Goal: Task Accomplishment & Management: Manage account settings

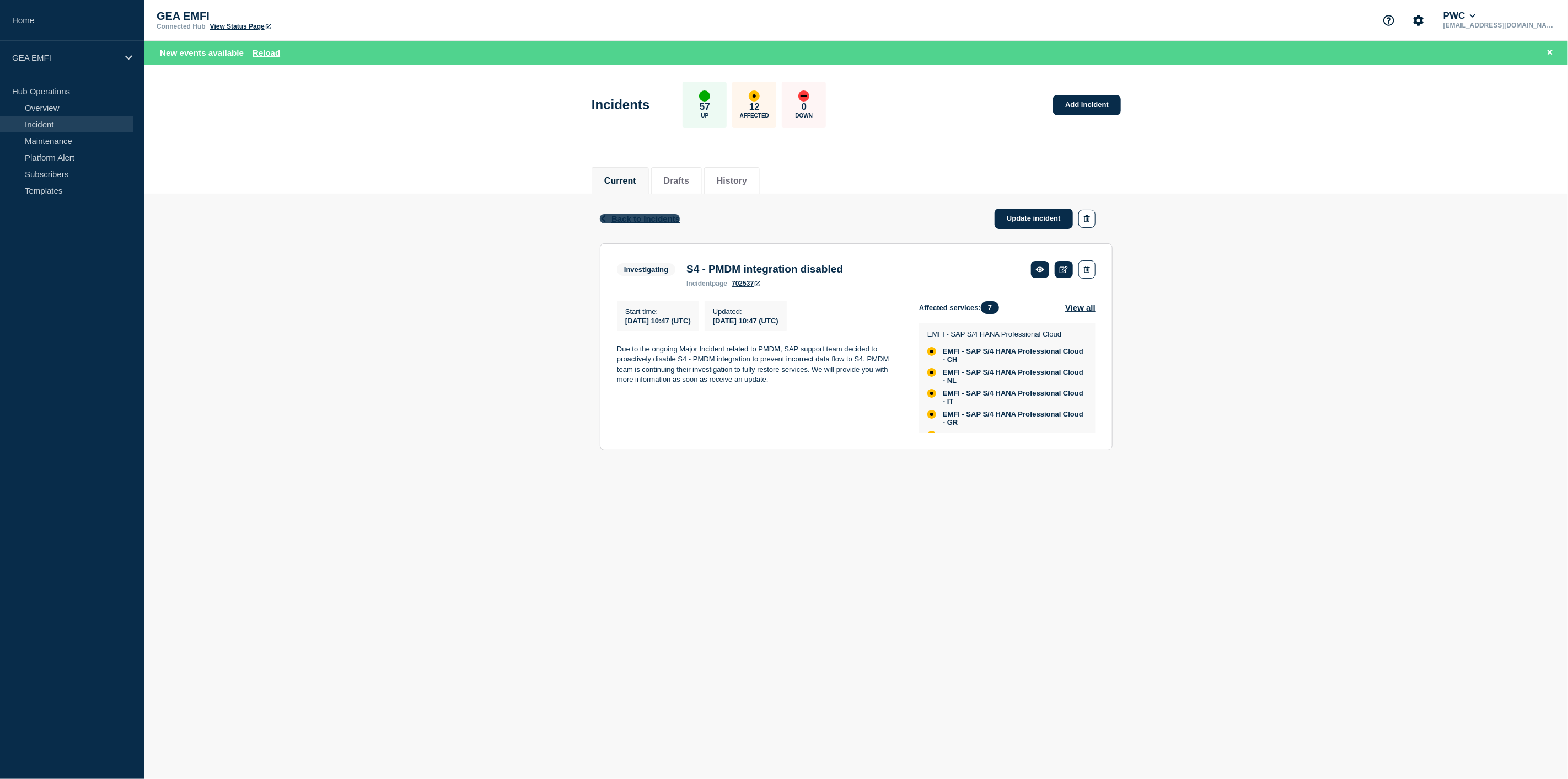
click at [640, 222] on span "Back to Incidents" at bounding box center [645, 218] width 68 height 9
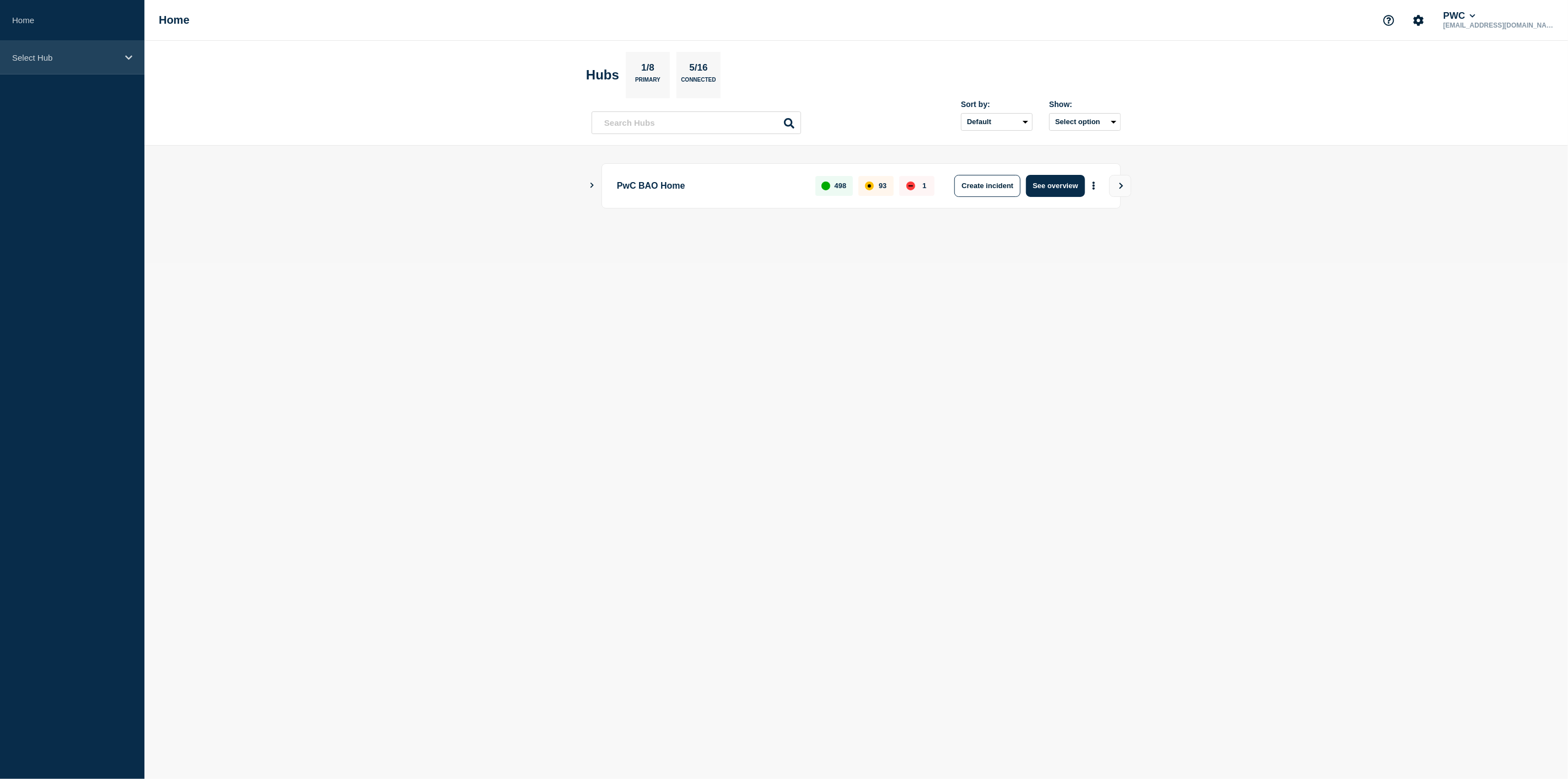
click at [127, 62] on icon at bounding box center [129, 58] width 7 height 9
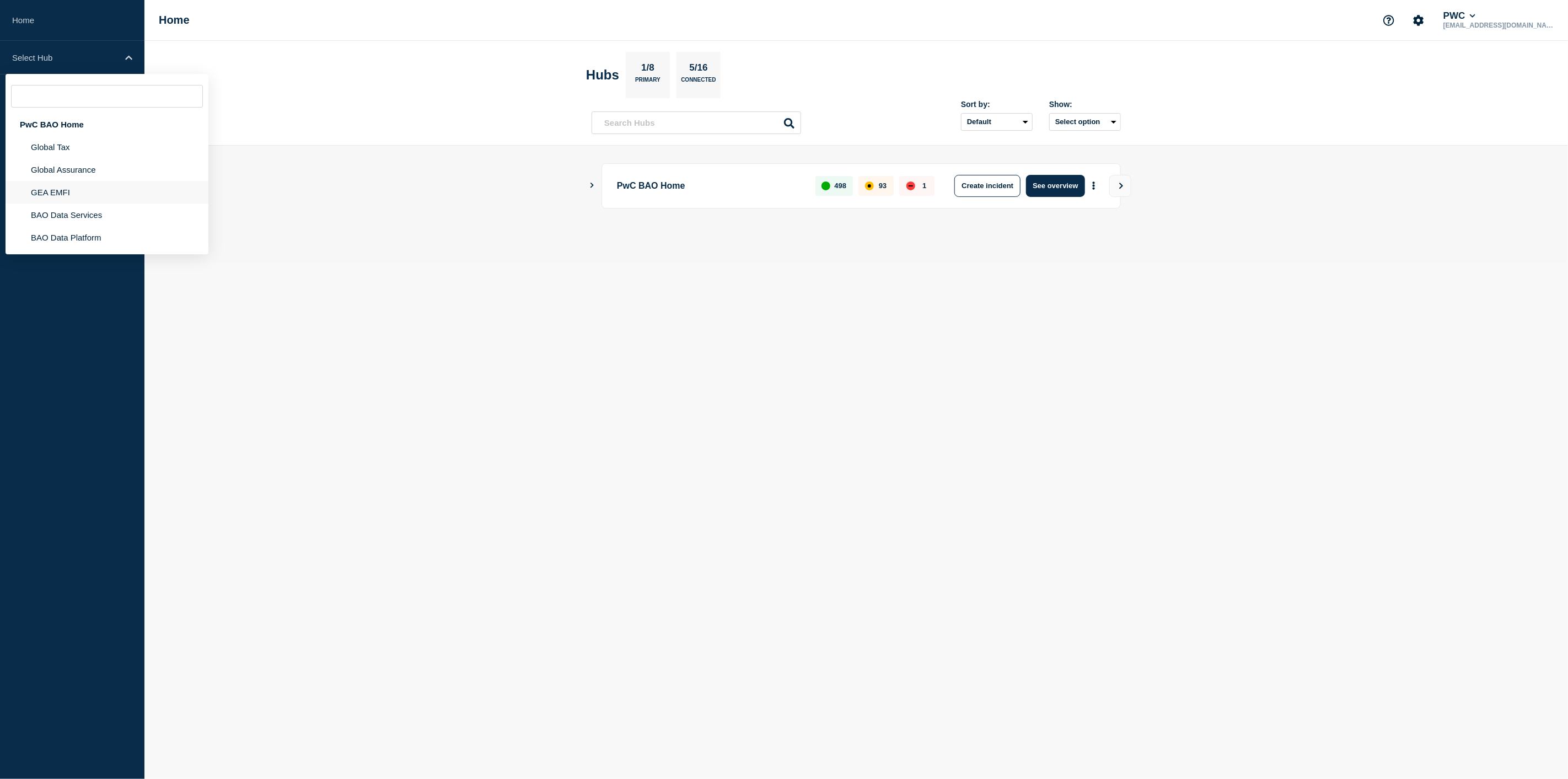
click at [86, 200] on li "GEA EMFI" at bounding box center [107, 192] width 203 height 23
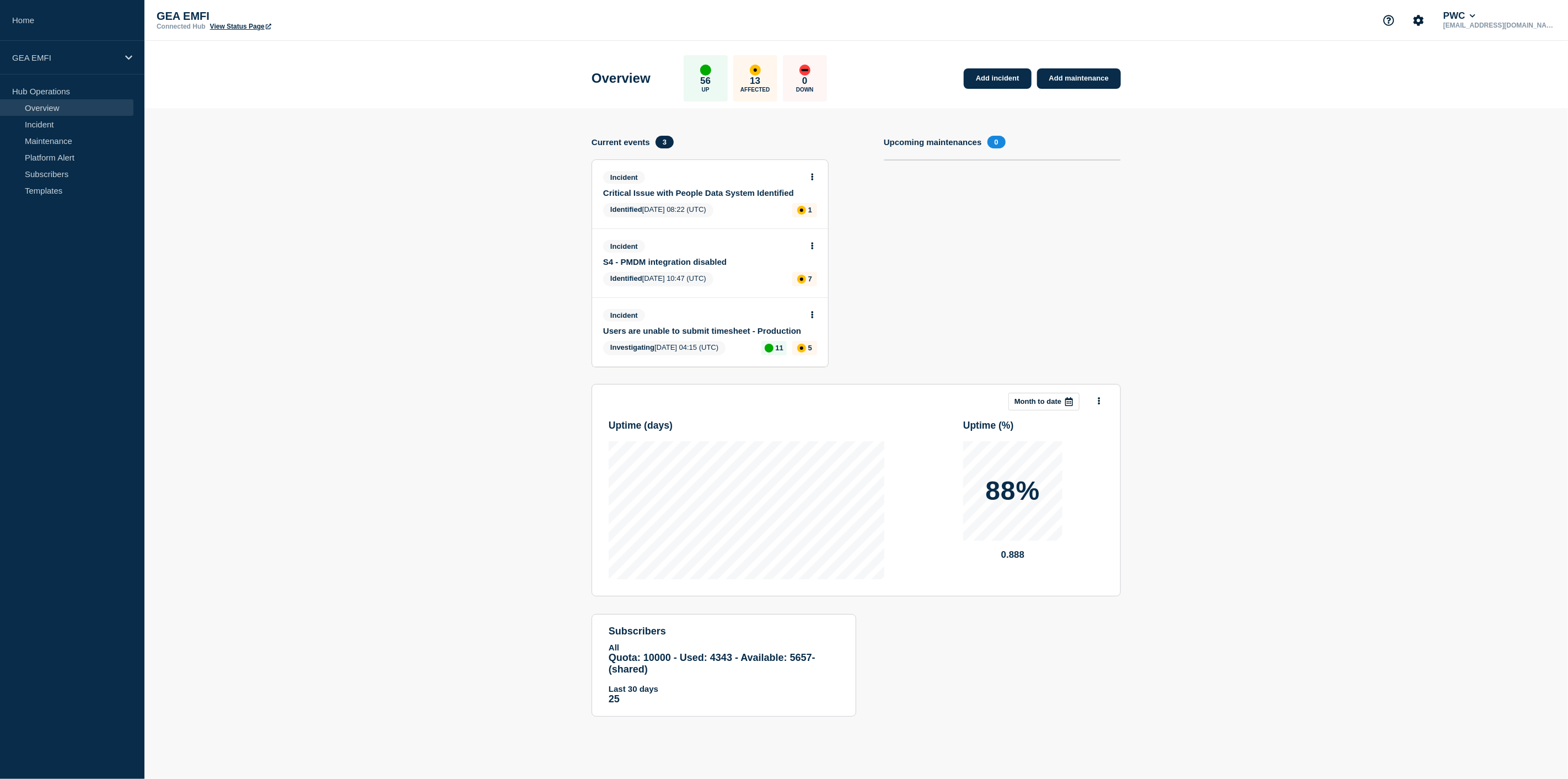
click at [684, 329] on link "Users are unable to submit timesheet - Production" at bounding box center [702, 330] width 199 height 9
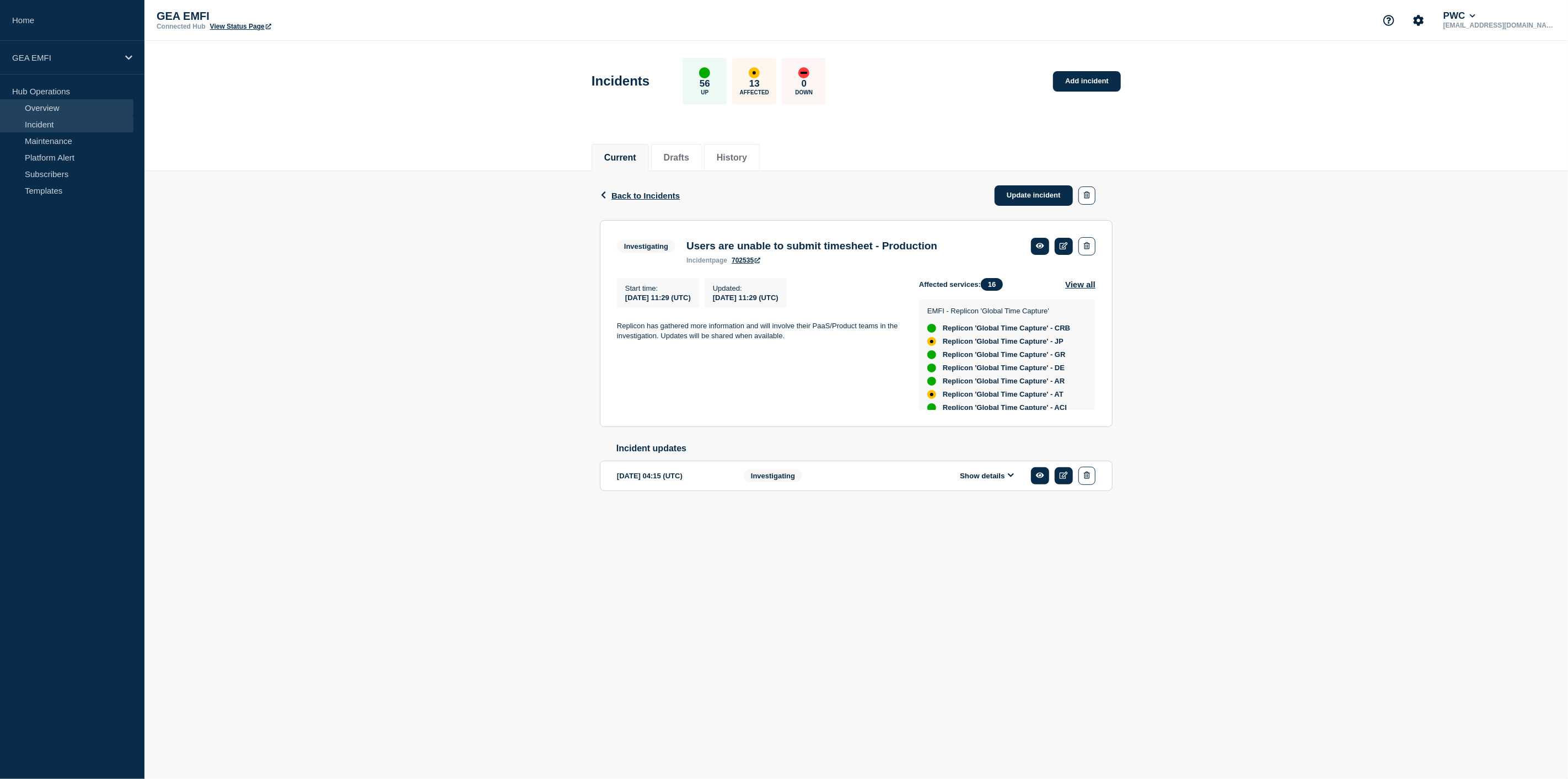
click at [49, 108] on link "Overview" at bounding box center [66, 107] width 133 height 16
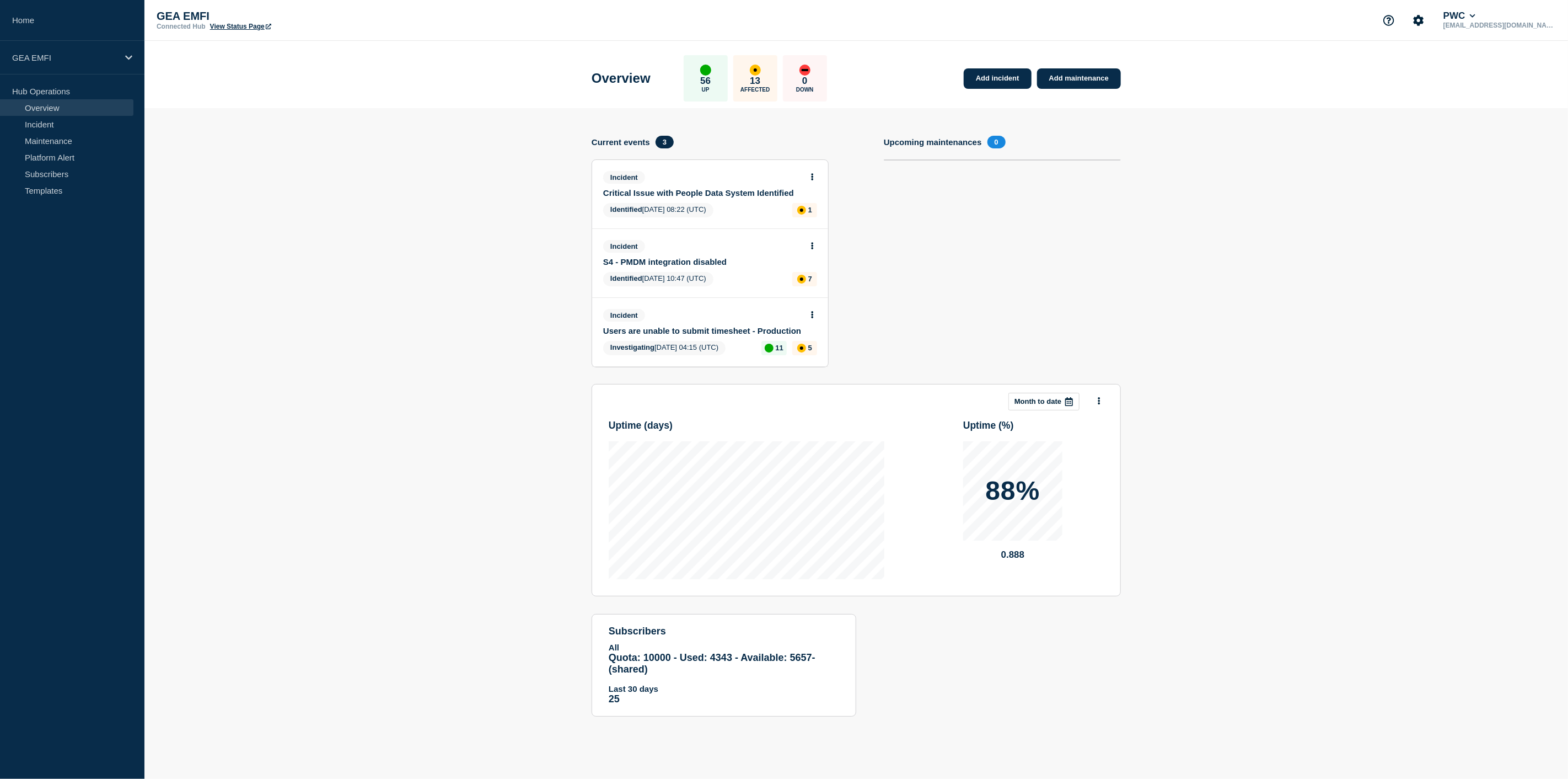
click at [689, 261] on link "S4 - PMDM integration disabled" at bounding box center [702, 261] width 199 height 9
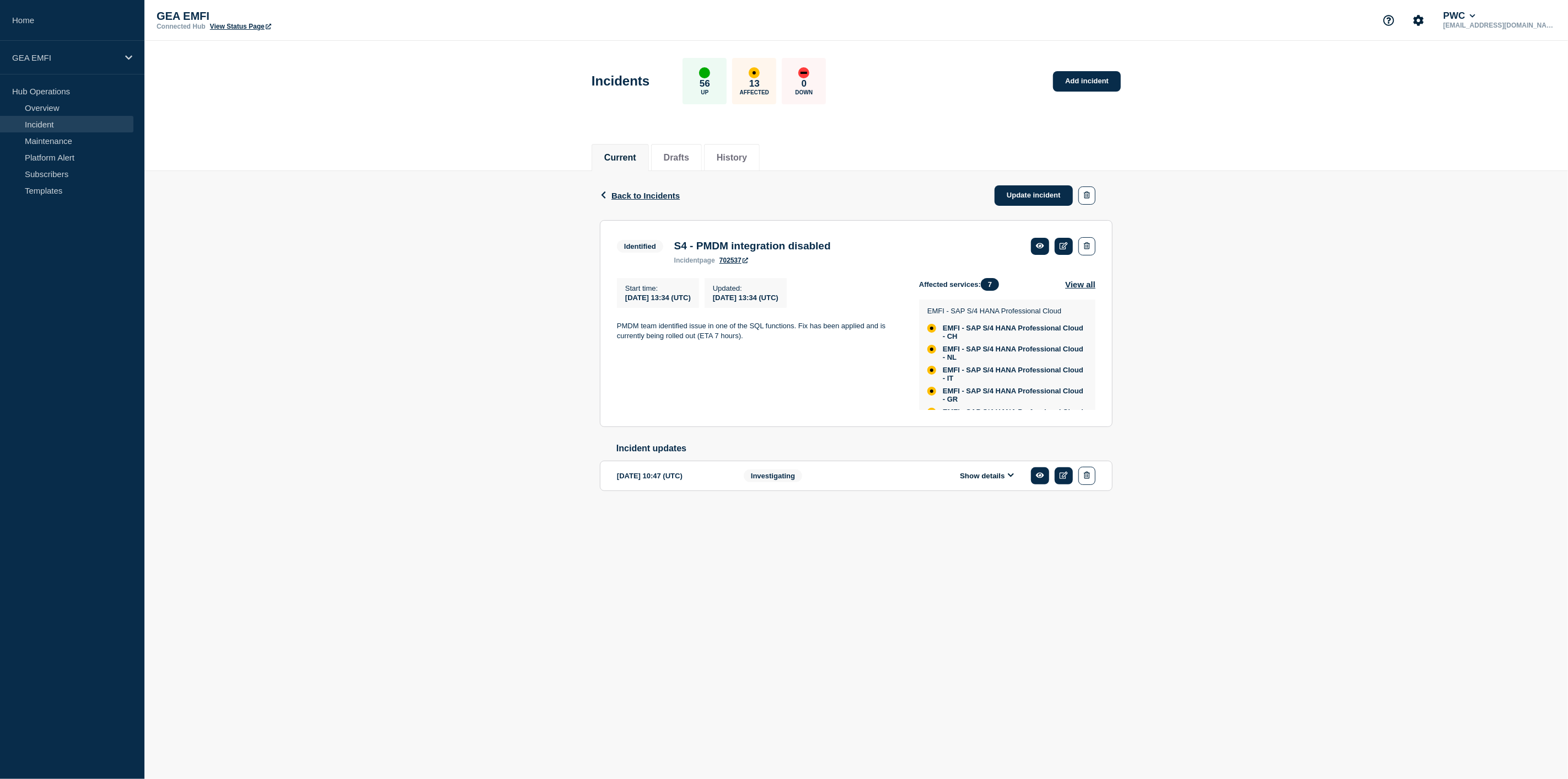
click at [38, 130] on link "Incident" at bounding box center [66, 124] width 133 height 16
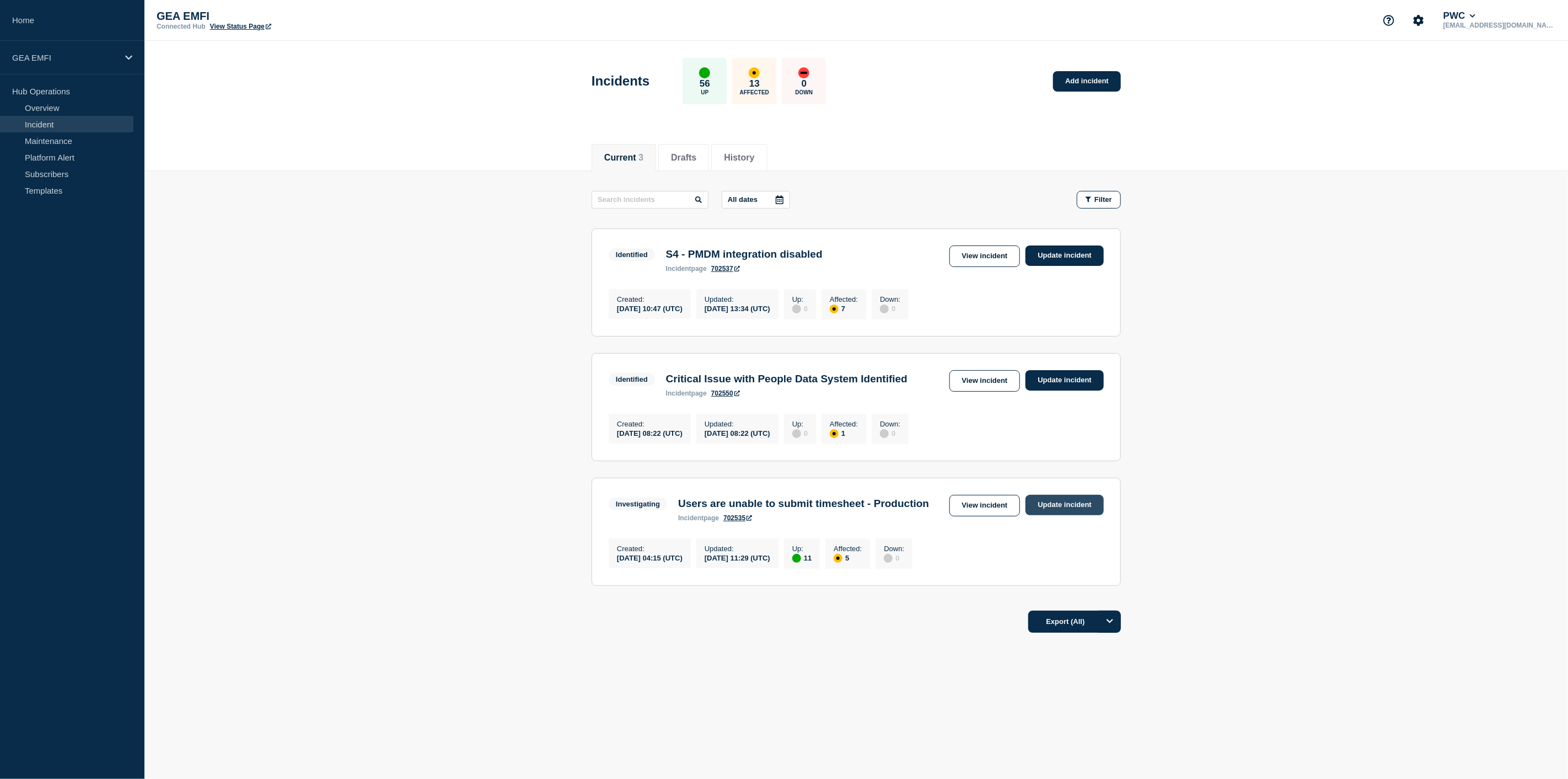
click at [1068, 515] on link "Update incident" at bounding box center [1065, 505] width 79 height 21
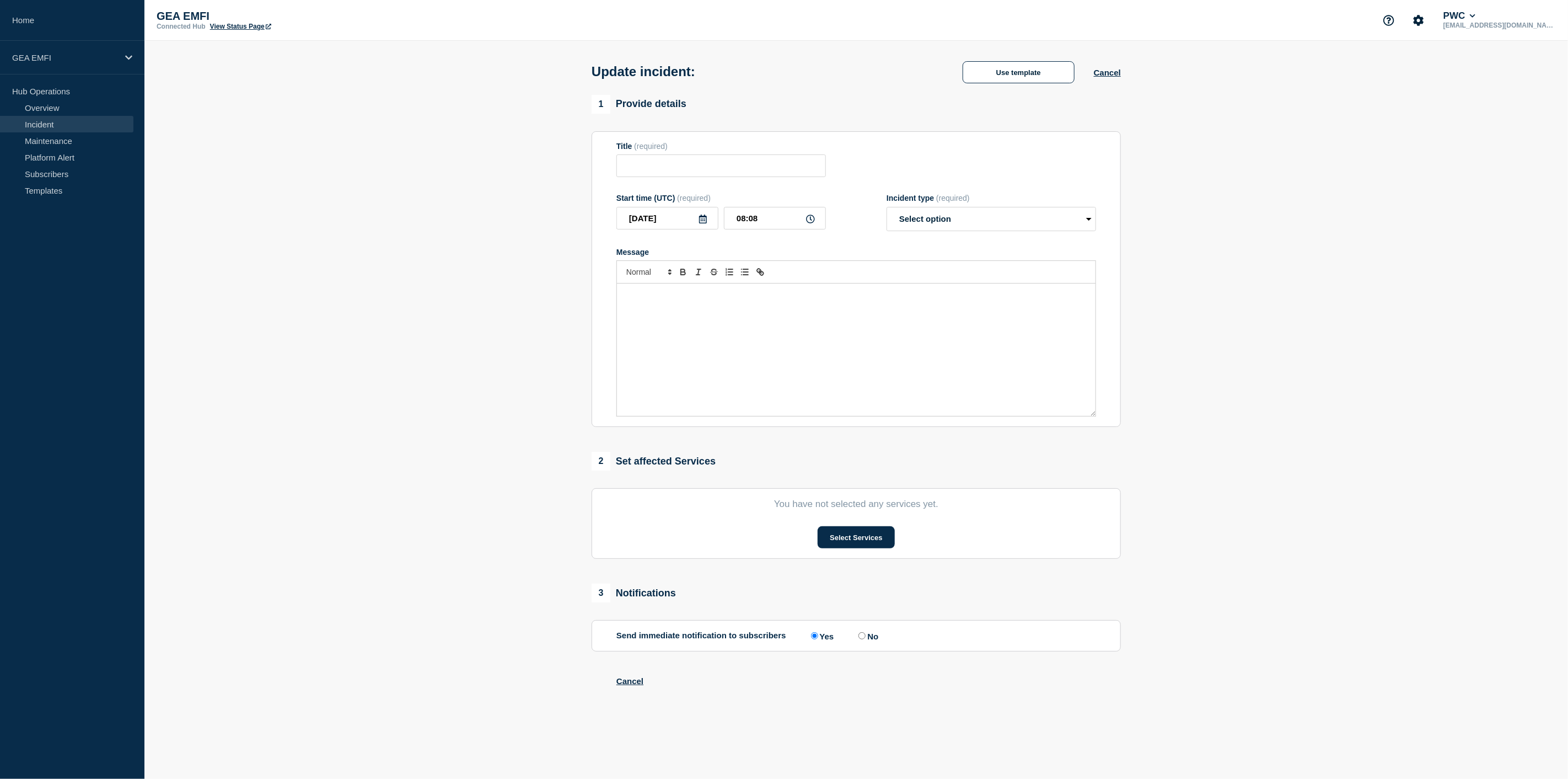
type input "Users are unable to submit timesheet - Production"
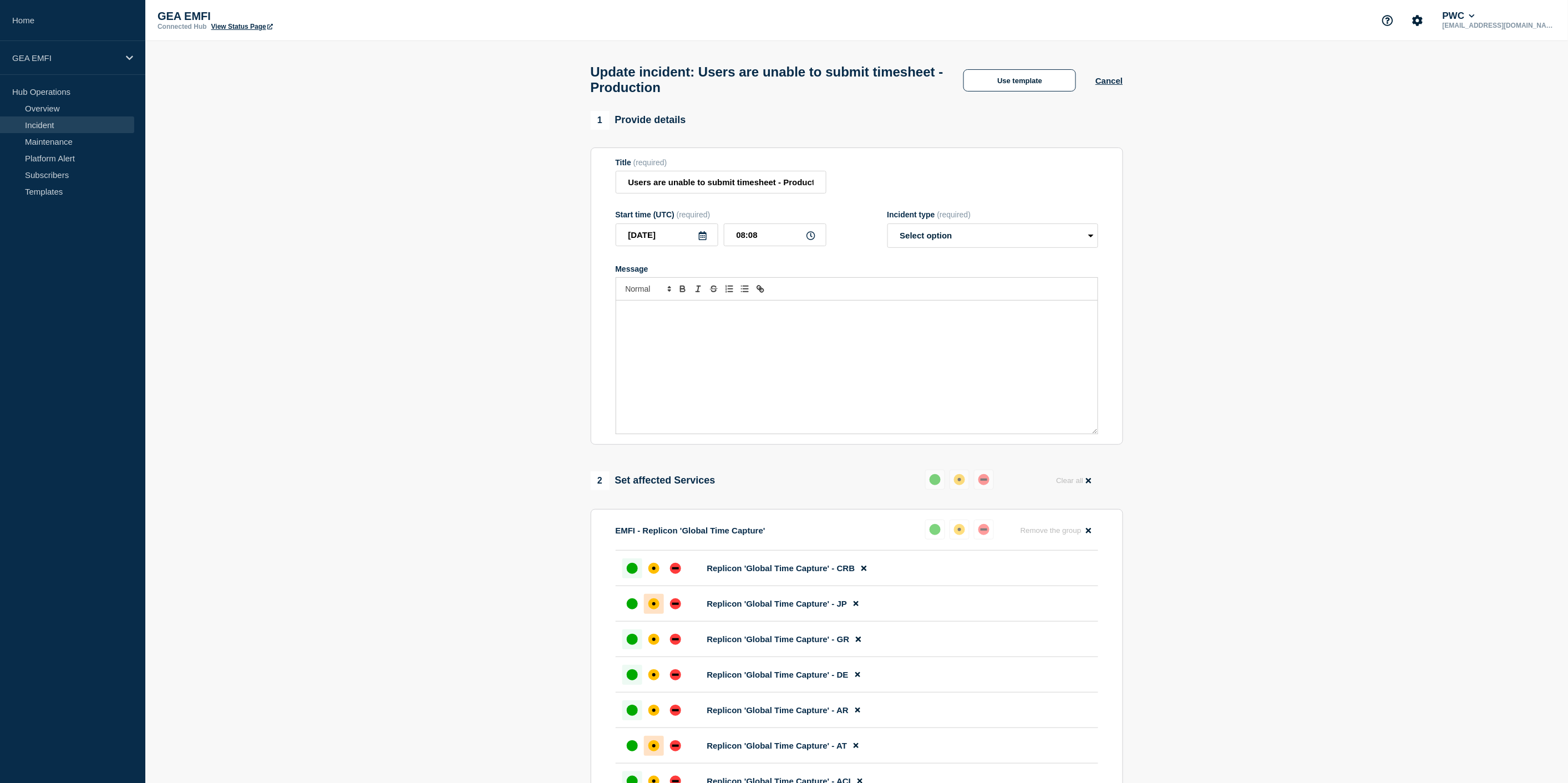
click at [757, 324] on div "Message" at bounding box center [857, 367] width 481 height 133
click at [990, 246] on select "Select option Investigating Identified Monitoring Resolved" at bounding box center [992, 236] width 211 height 24
select select "investigating"
click at [887, 230] on select "Select option Investigating Identified Monitoring Resolved" at bounding box center [992, 236] width 211 height 24
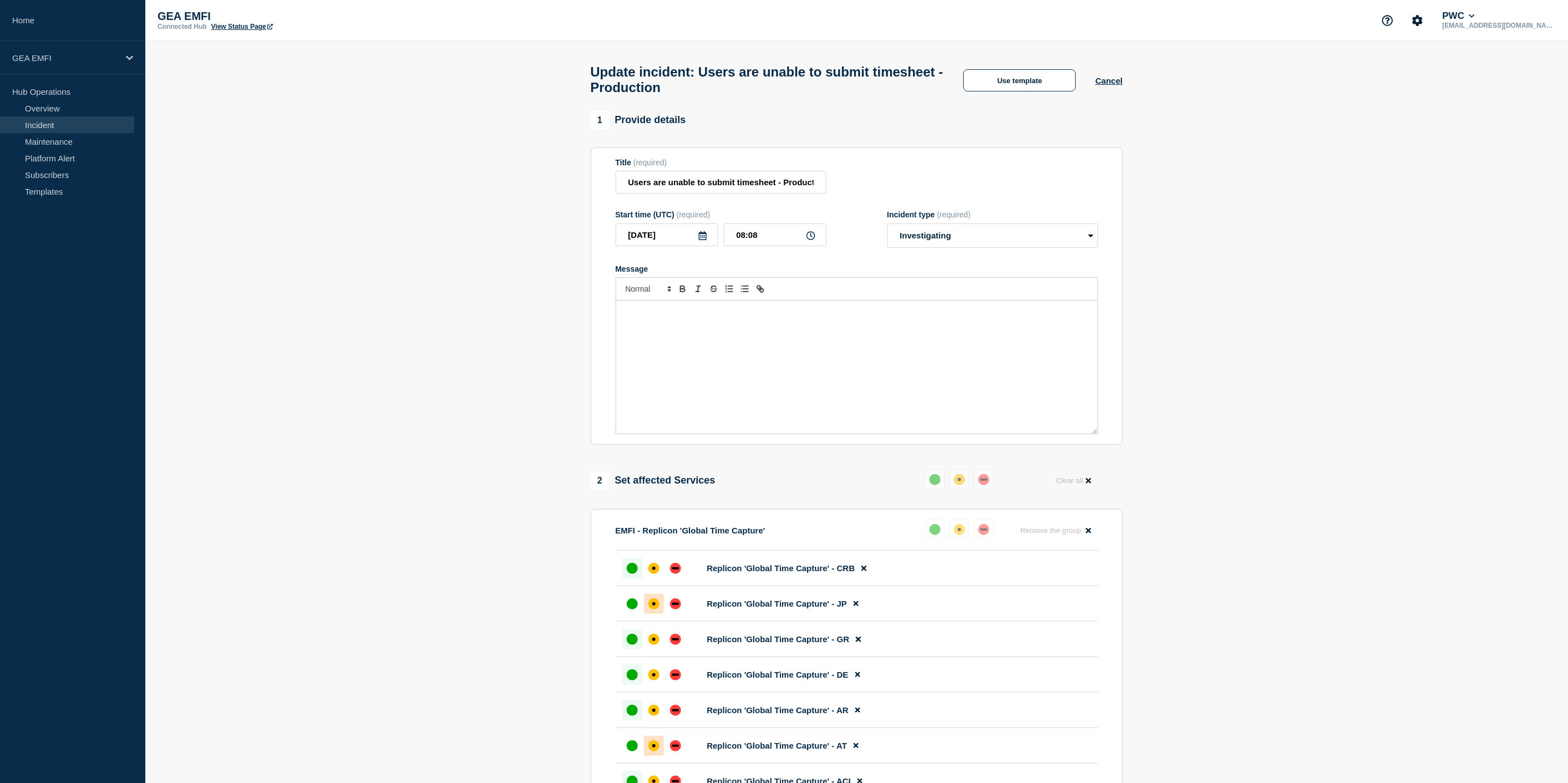
click at [811, 359] on div "Message" at bounding box center [857, 367] width 481 height 133
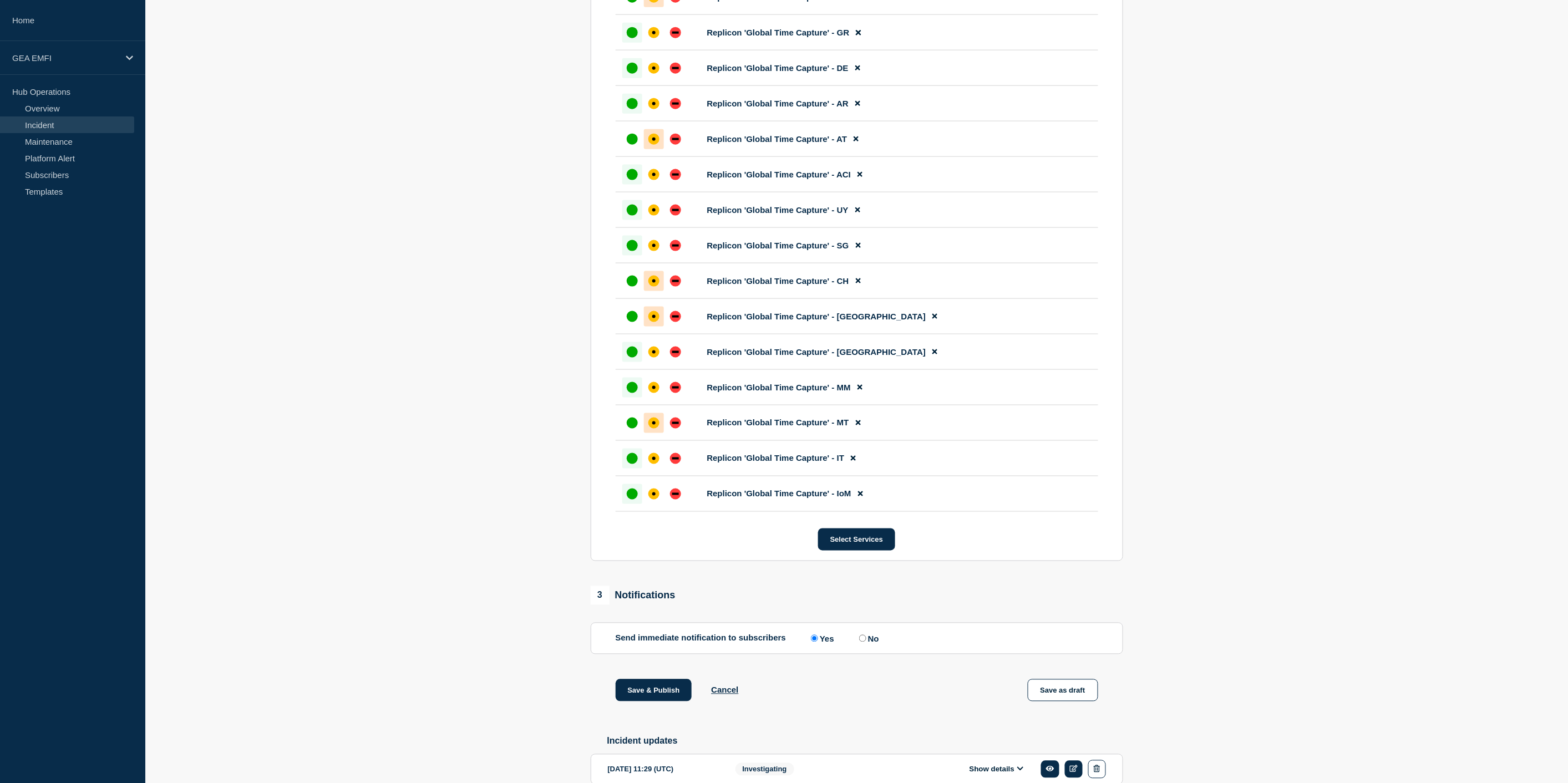
scroll to position [711, 0]
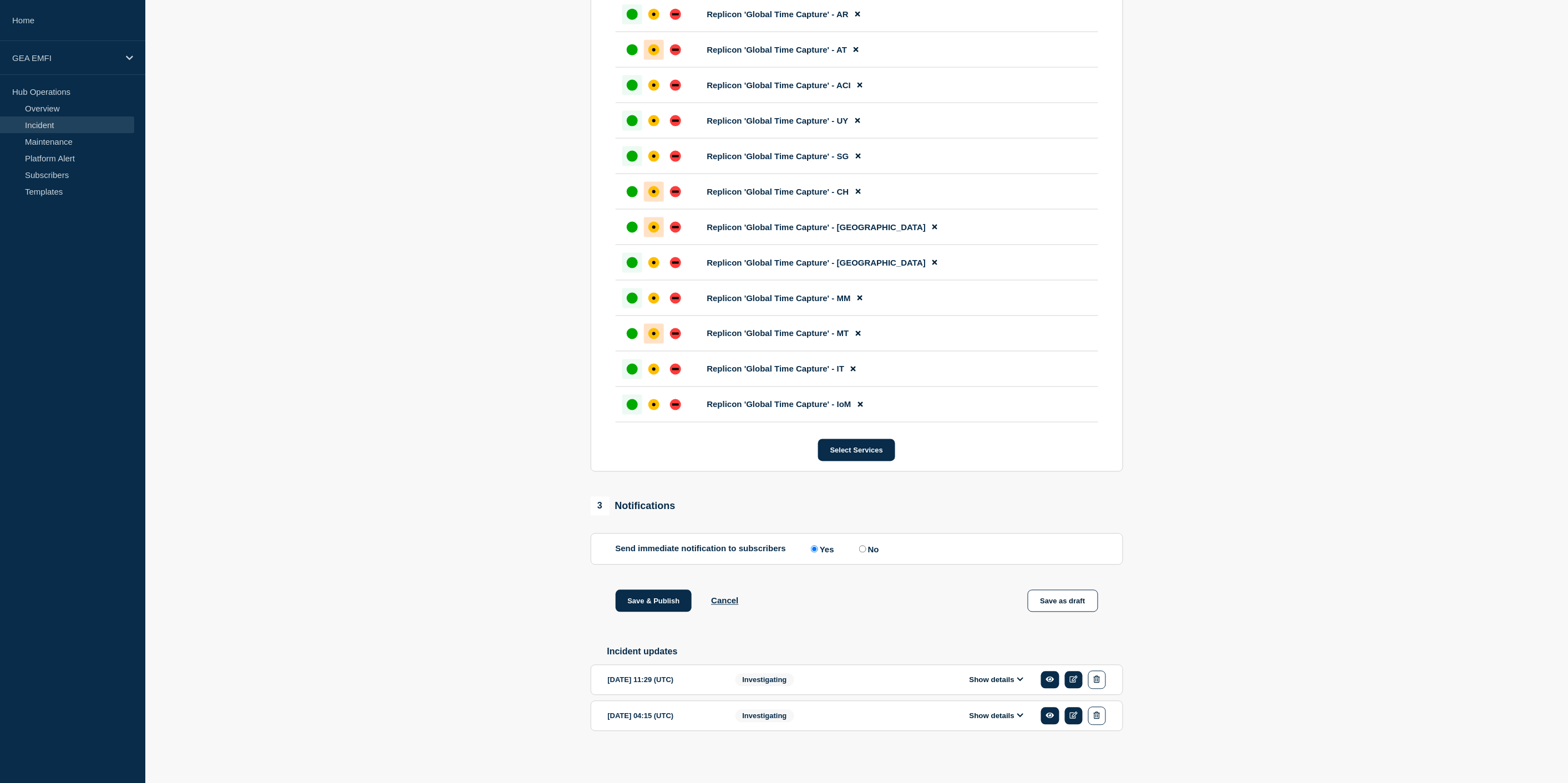
click at [1016, 680] on button "Show details" at bounding box center [997, 680] width 61 height 9
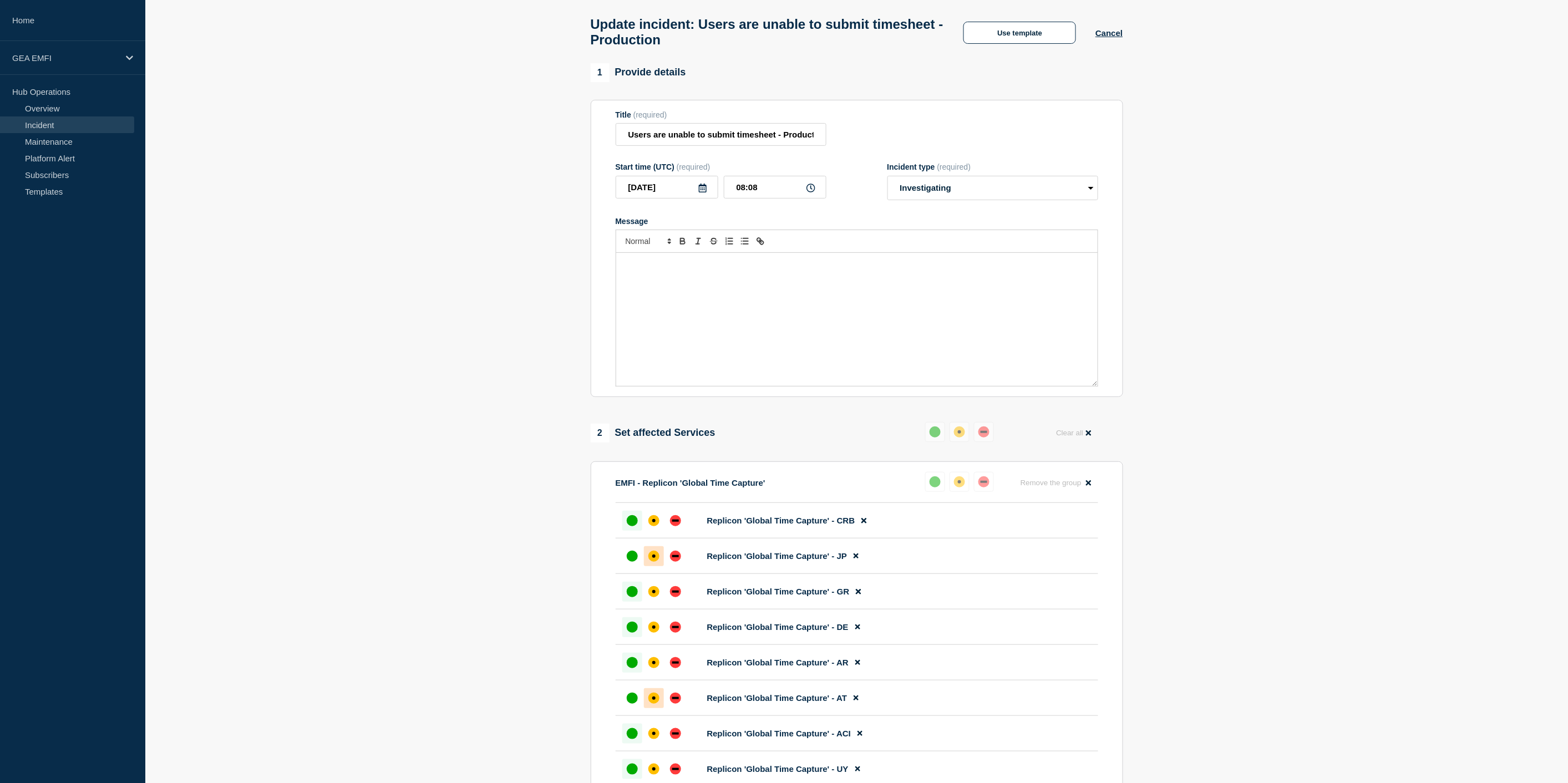
scroll to position [0, 0]
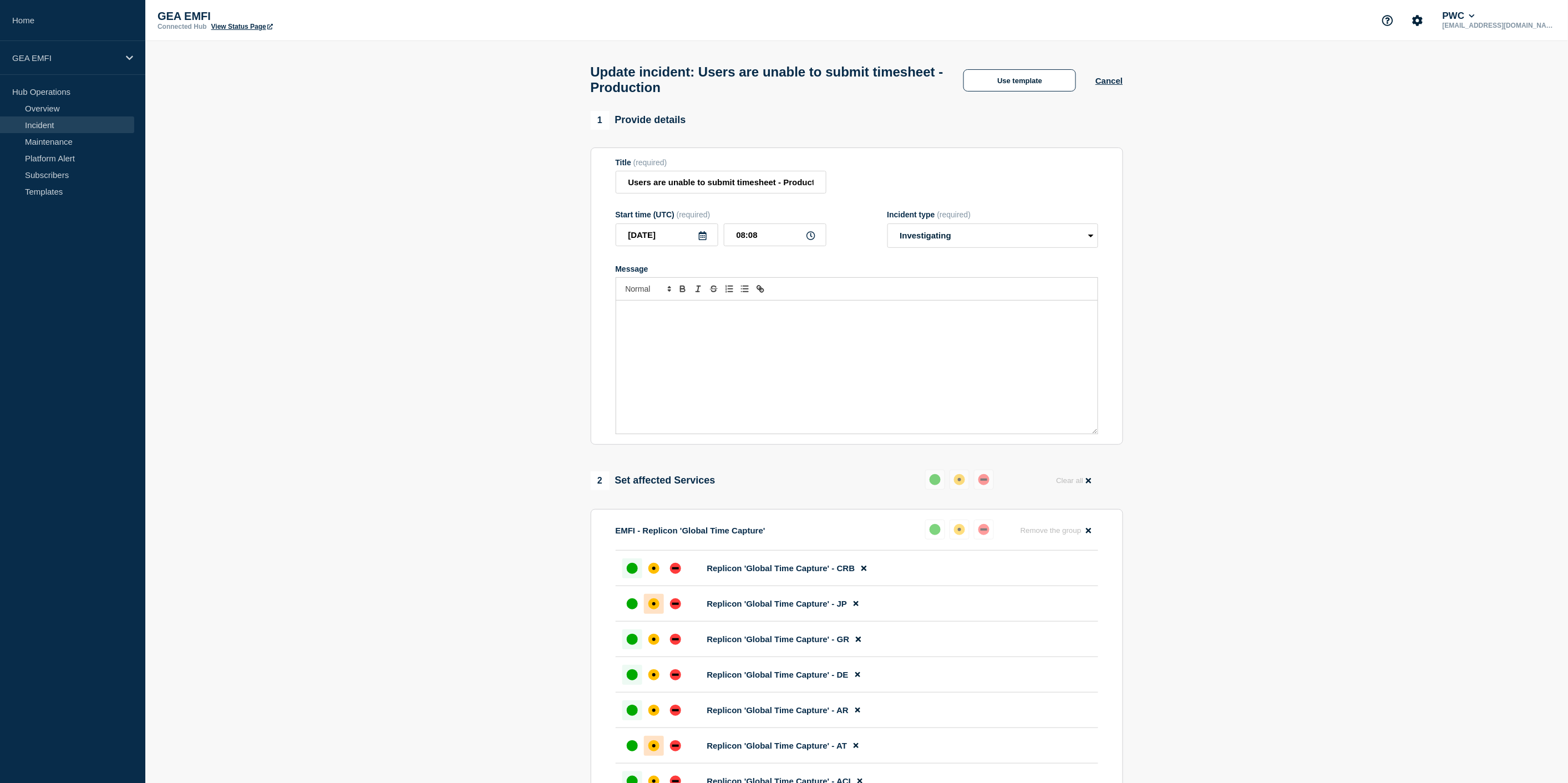
click at [691, 326] on div "Message" at bounding box center [857, 367] width 481 height 133
drag, startPoint x: 940, startPoint y: 329, endPoint x: 617, endPoint y: 318, distance: 323.2
click at [616, 318] on div "Replicon has been unable to reproduce the issue and the L2 Support team continu…" at bounding box center [857, 367] width 481 height 133
copy p "Replicon has been unable to reproduce the issue and the L2 Support team continu…"
click at [649, 378] on div "Replicon has been unable to reproduce the issue and the L2 Support team continu…" at bounding box center [857, 367] width 481 height 133
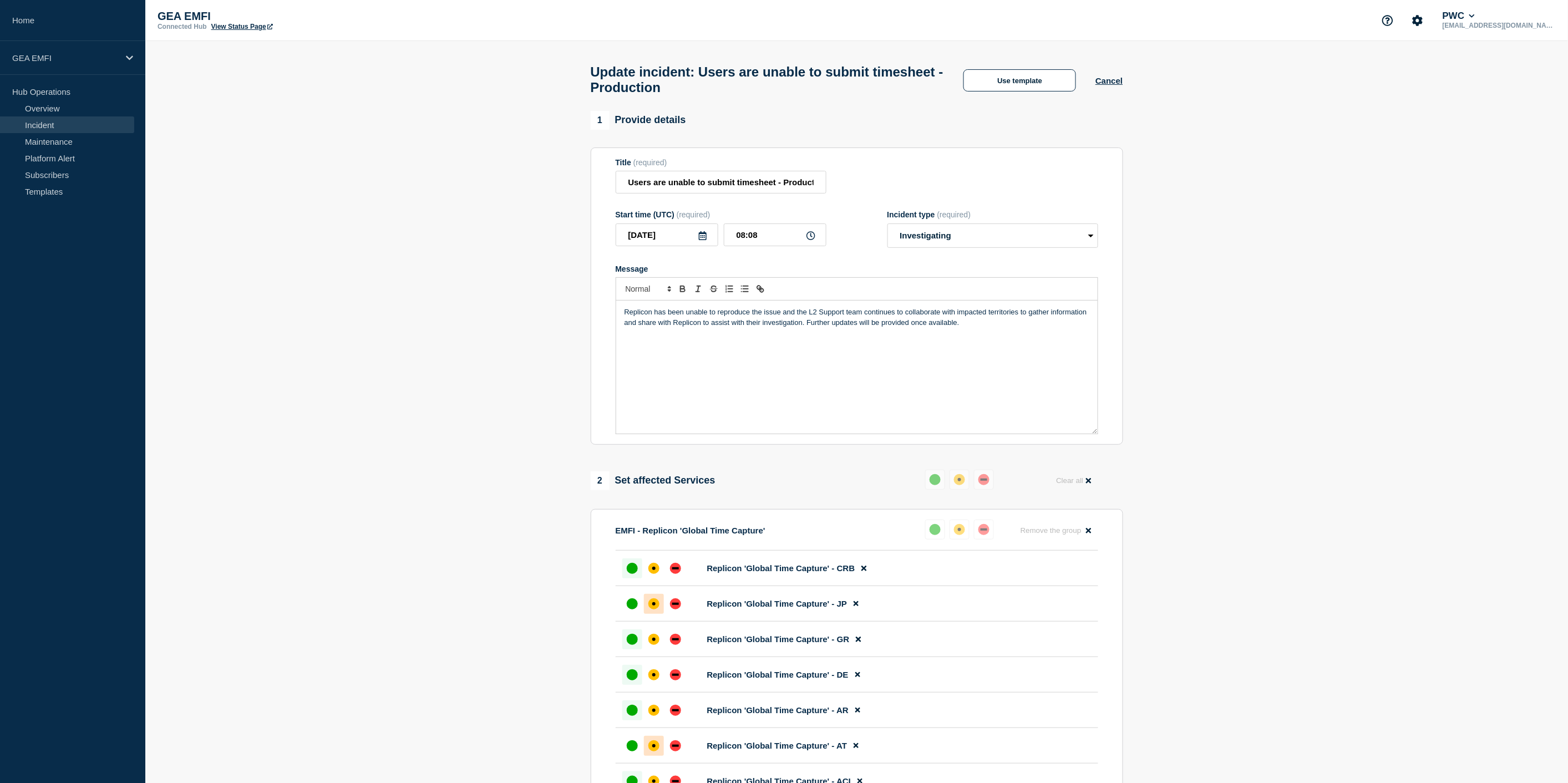
drag, startPoint x: 968, startPoint y: 330, endPoint x: 610, endPoint y: 320, distance: 358.1
click at [610, 320] on section "Title (required) Users are unable to submit timesheet - Production Start time (…" at bounding box center [857, 296] width 533 height 298
click at [959, 321] on p "Replicon has not been able to reproduce the issue. The L2 Support team is worki…" at bounding box center [857, 318] width 465 height 21
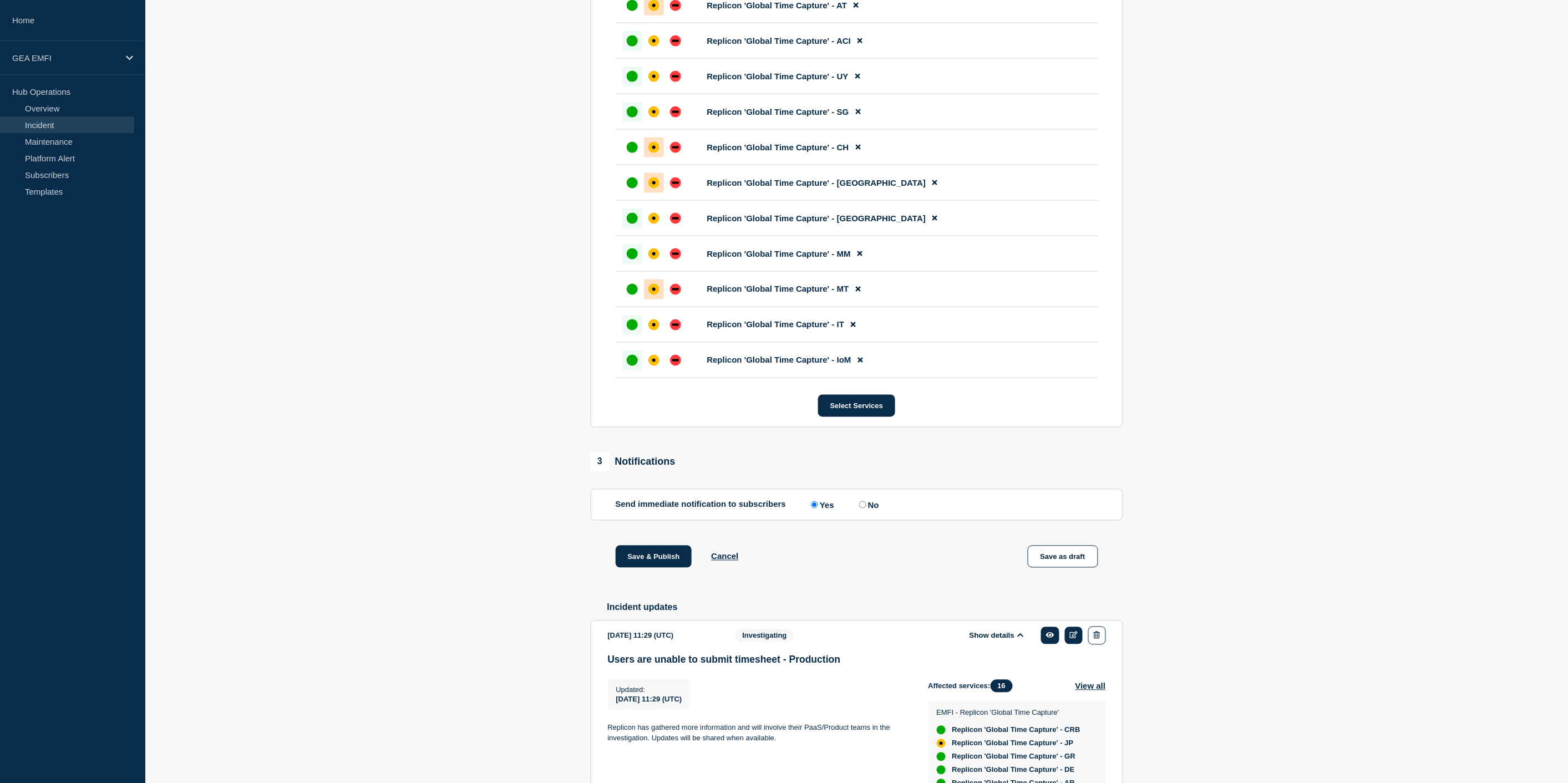
scroll to position [763, 0]
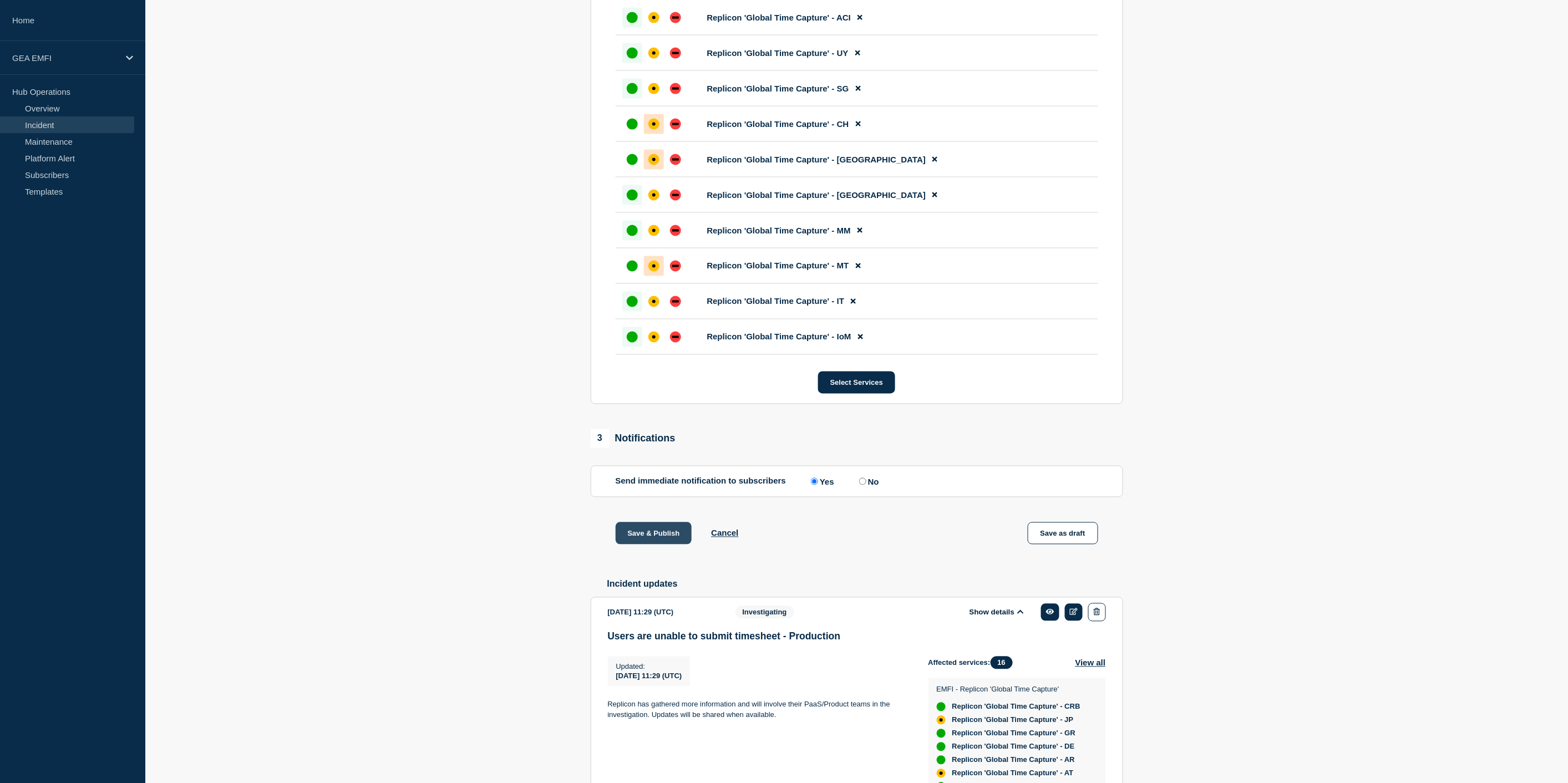
click at [662, 544] on button "Save & Publish" at bounding box center [653, 533] width 77 height 22
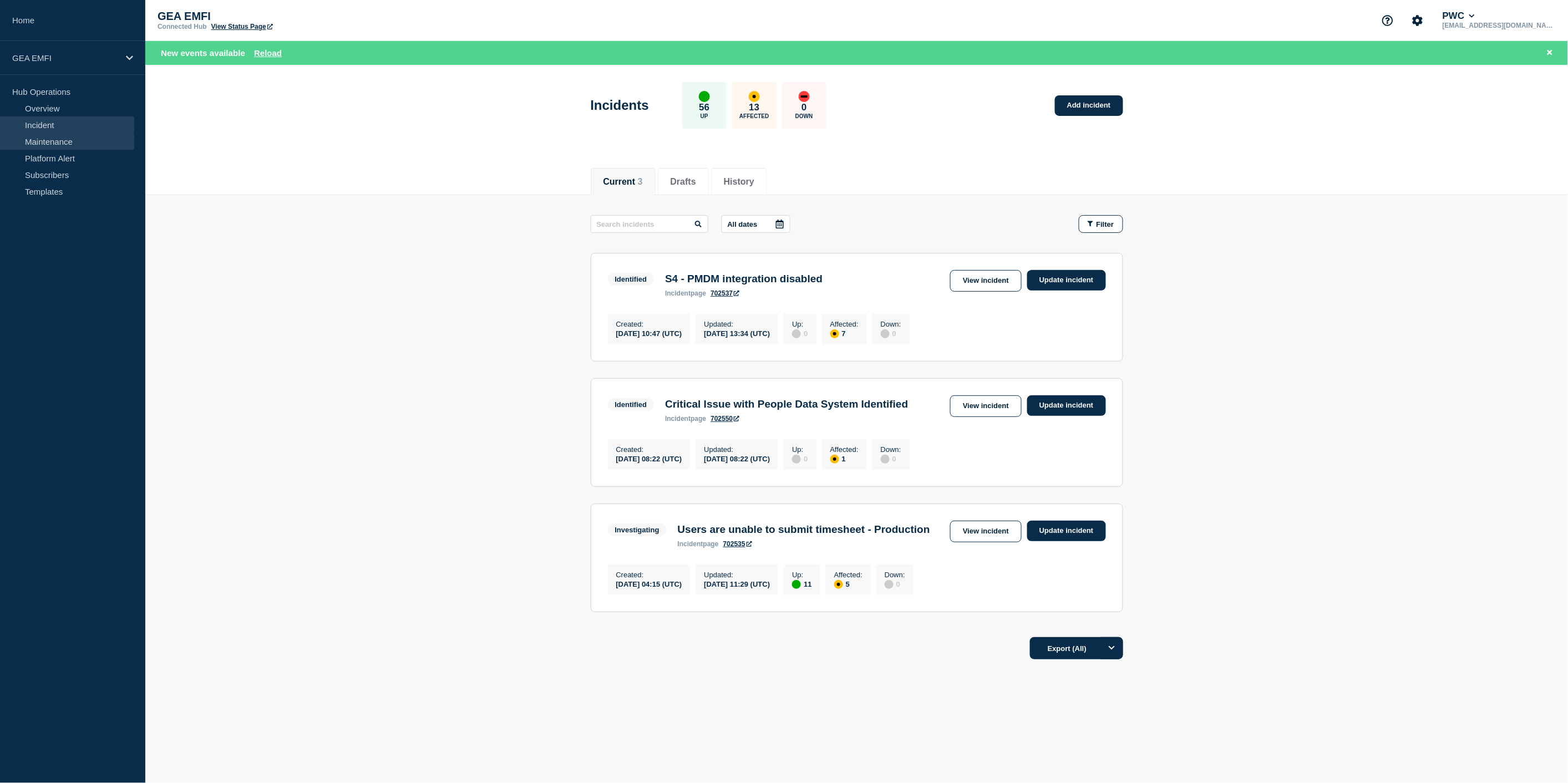
click at [49, 142] on link "Maintenance" at bounding box center [67, 141] width 134 height 17
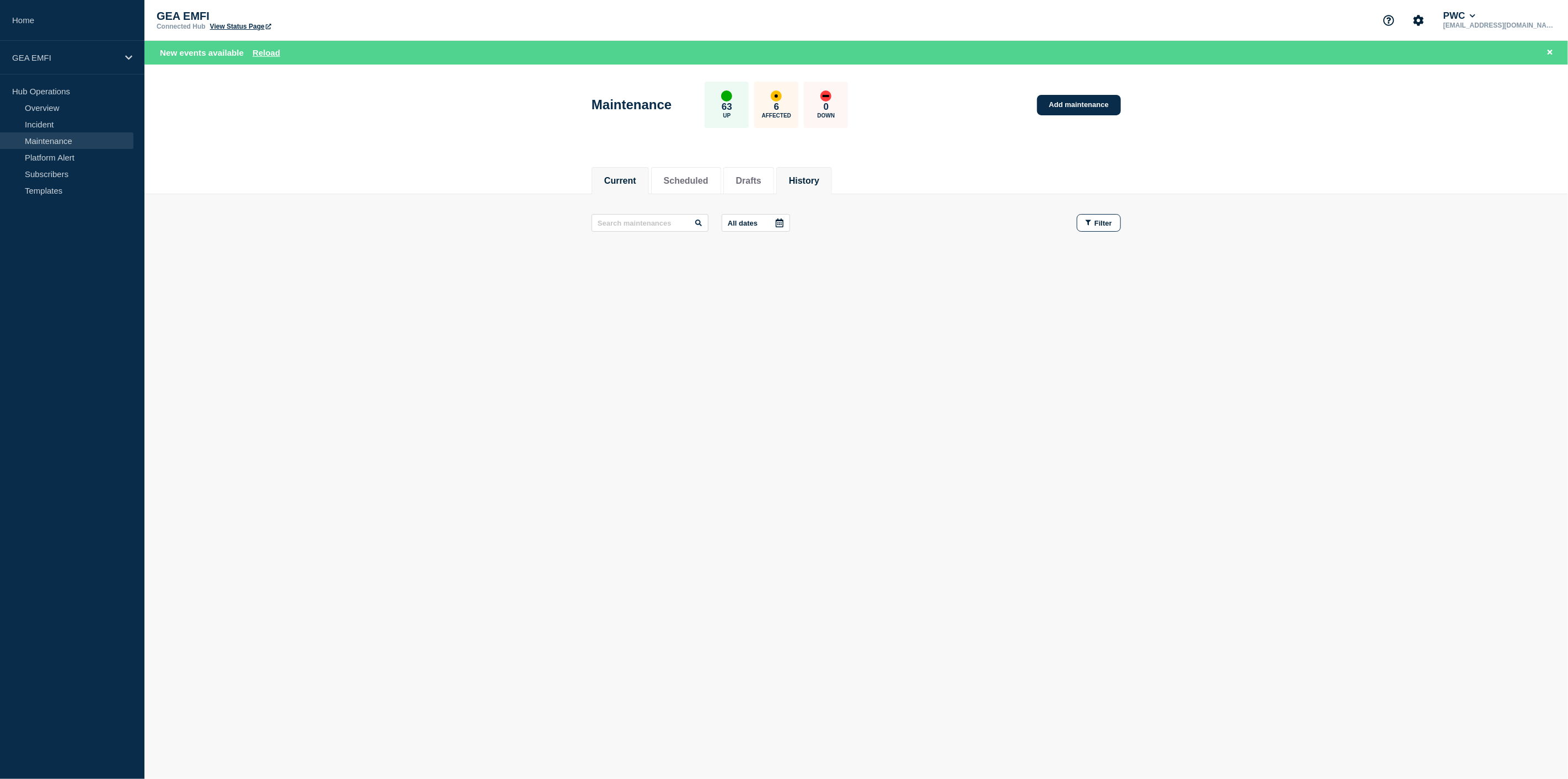
click at [819, 181] on button "History" at bounding box center [804, 181] width 30 height 10
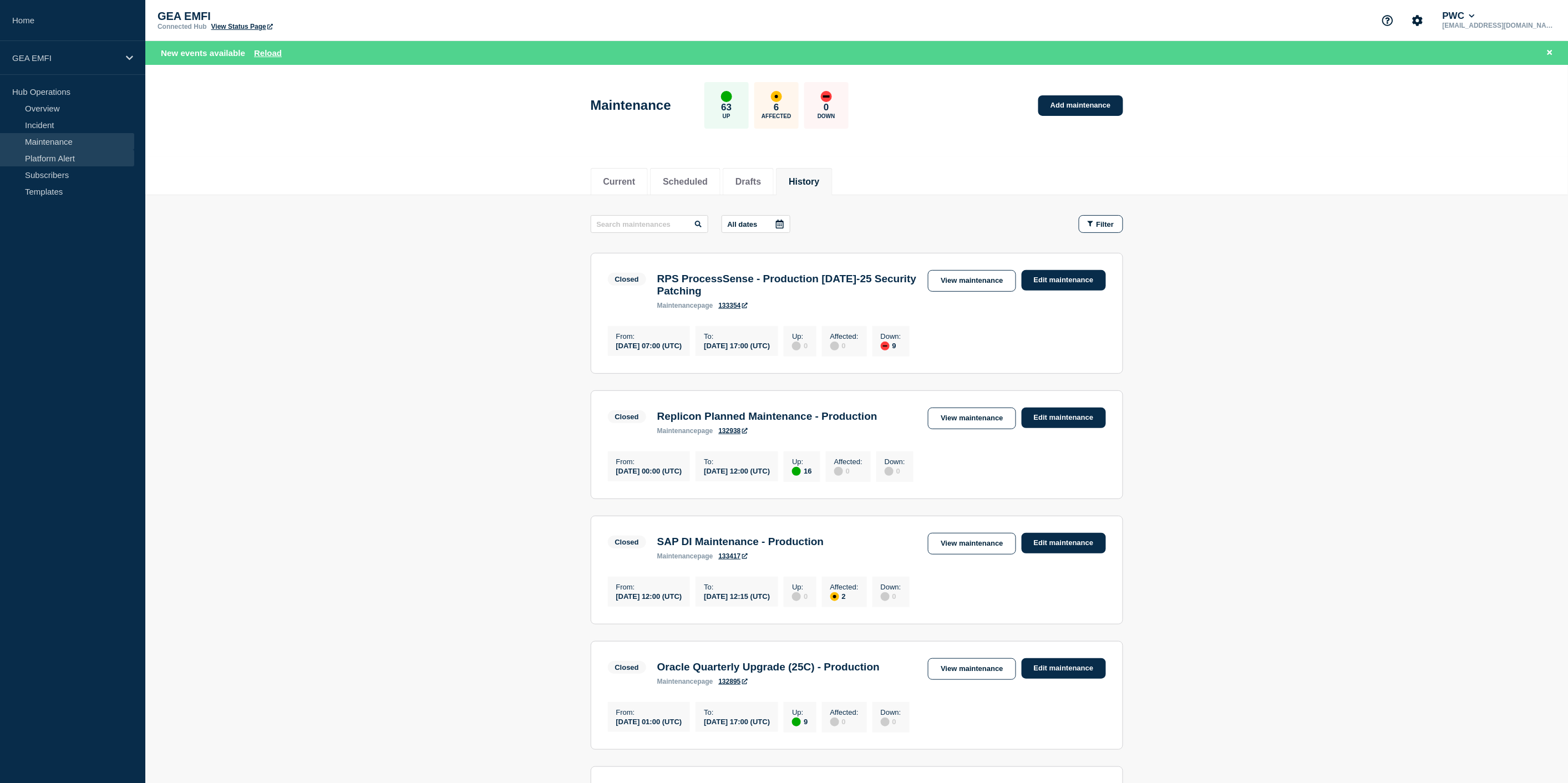
click at [48, 159] on link "Platform Alert" at bounding box center [67, 158] width 134 height 17
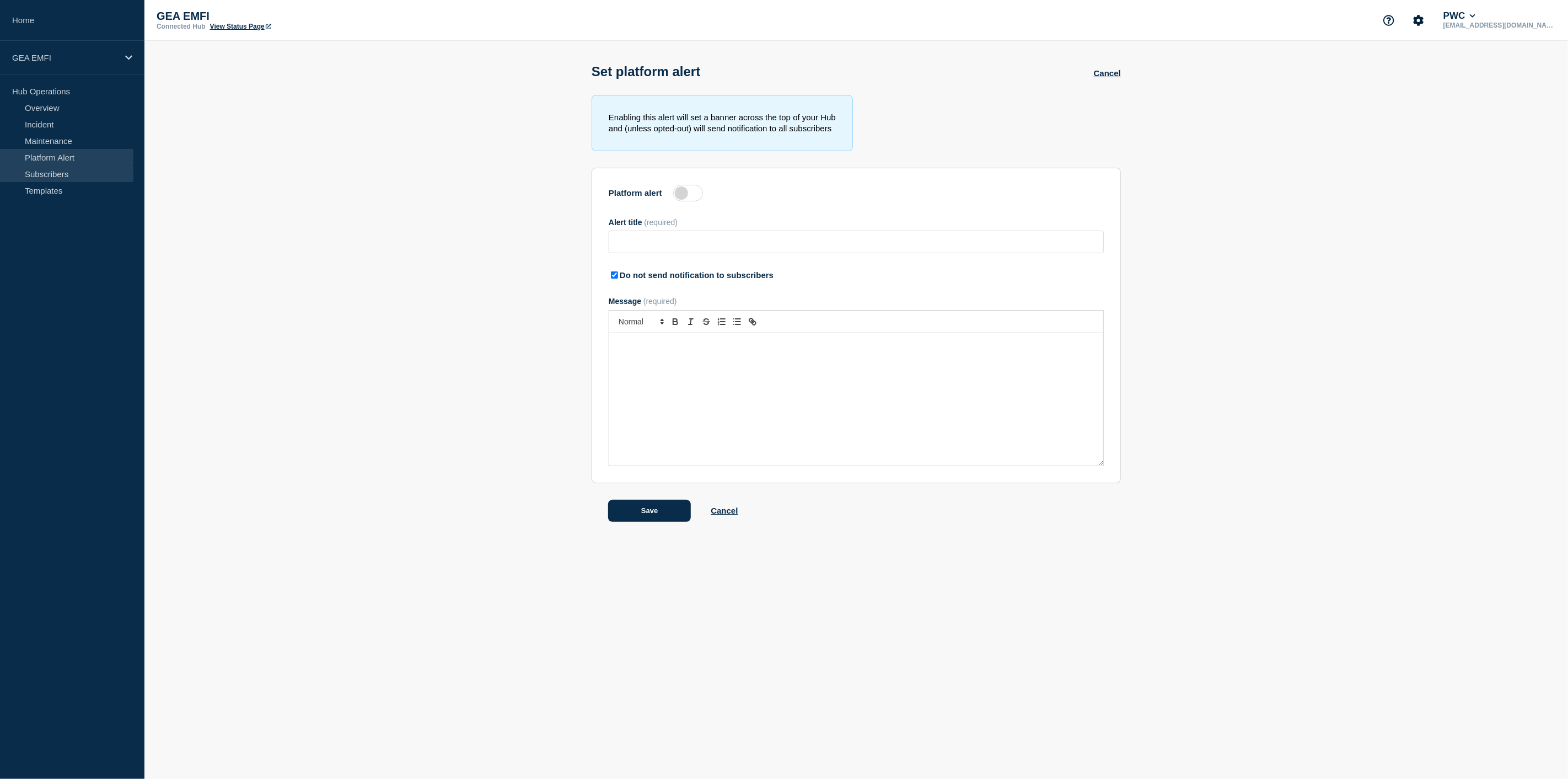
type input "Platform alert test - please ignore"
checkbox input "true"
click at [49, 172] on link "Subscribers" at bounding box center [66, 174] width 133 height 16
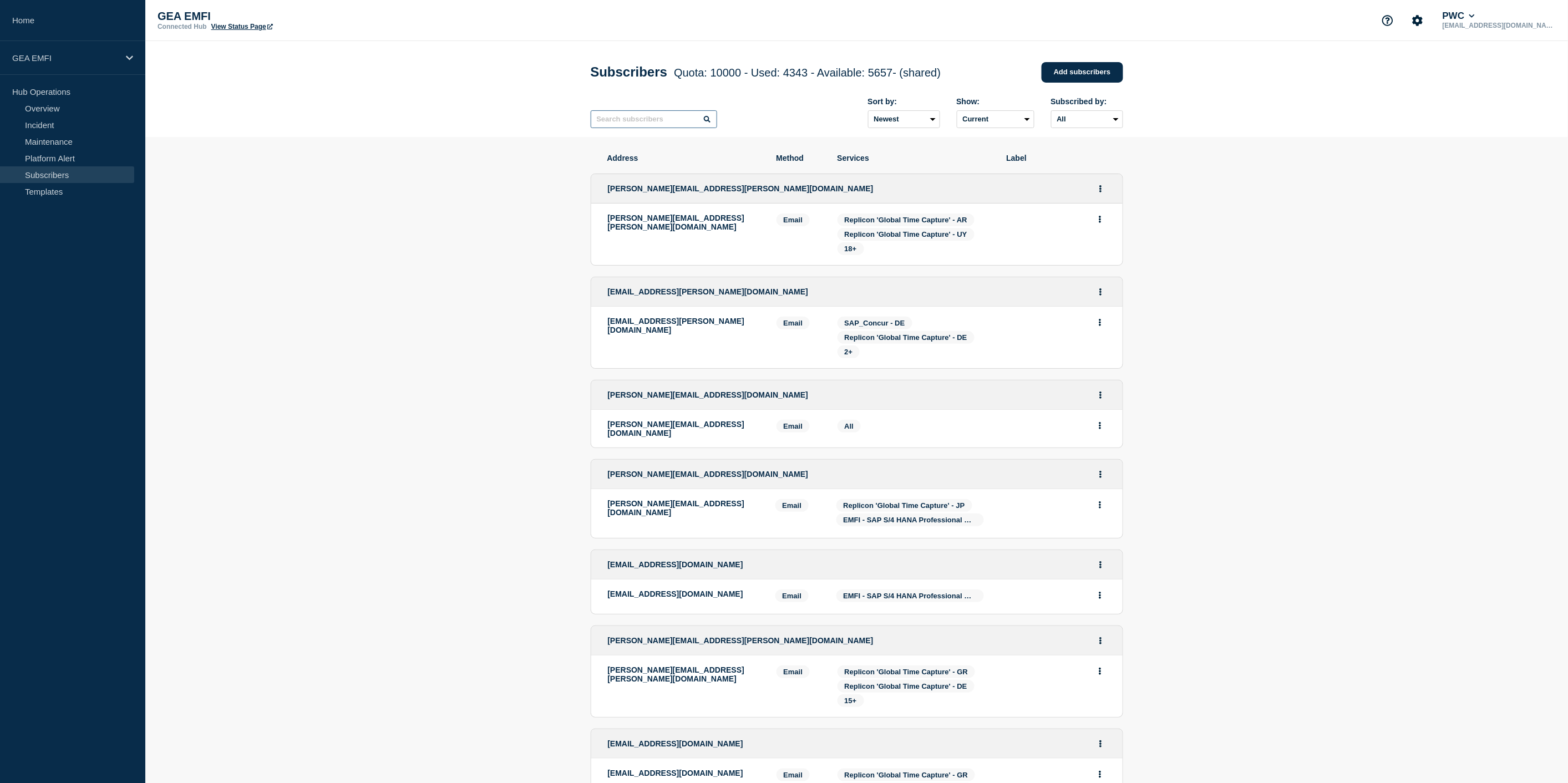
click at [650, 126] on input "text" at bounding box center [654, 119] width 127 height 18
click at [1100, 591] on icon "Actions" at bounding box center [1100, 595] width 2 height 7
click at [1100, 591] on icon "Actions" at bounding box center [1100, 595] width 3 height 7
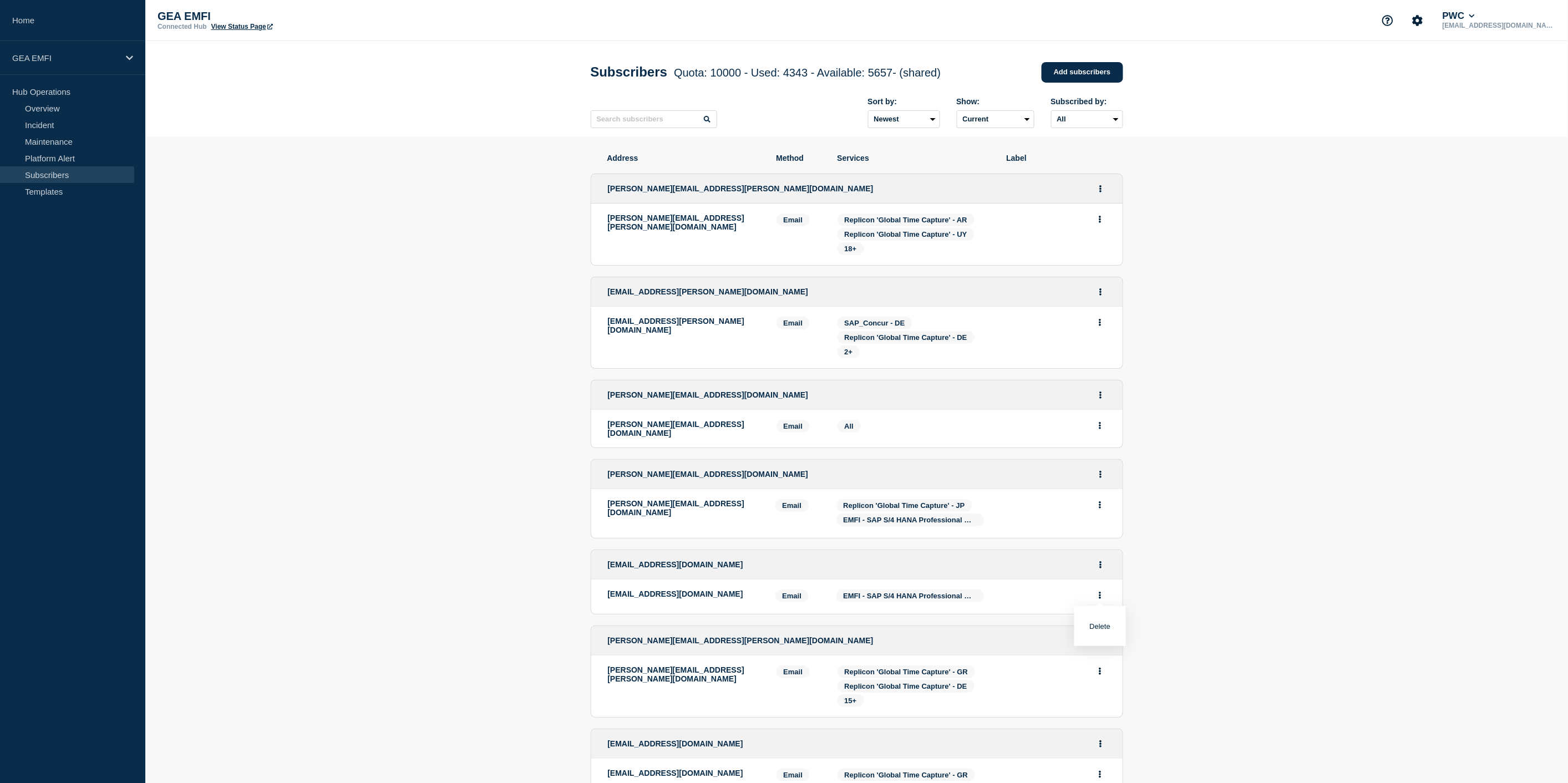
click at [1000, 592] on li "dhanya.narayanan@au.pwc.com Email Email: dhanya.narayanan@au.pwc.com Services: …" at bounding box center [857, 597] width 531 height 34
click at [1103, 560] on button "Actions" at bounding box center [1100, 564] width 14 height 17
click at [1095, 591] on link "Edit" at bounding box center [1097, 596] width 12 height 9
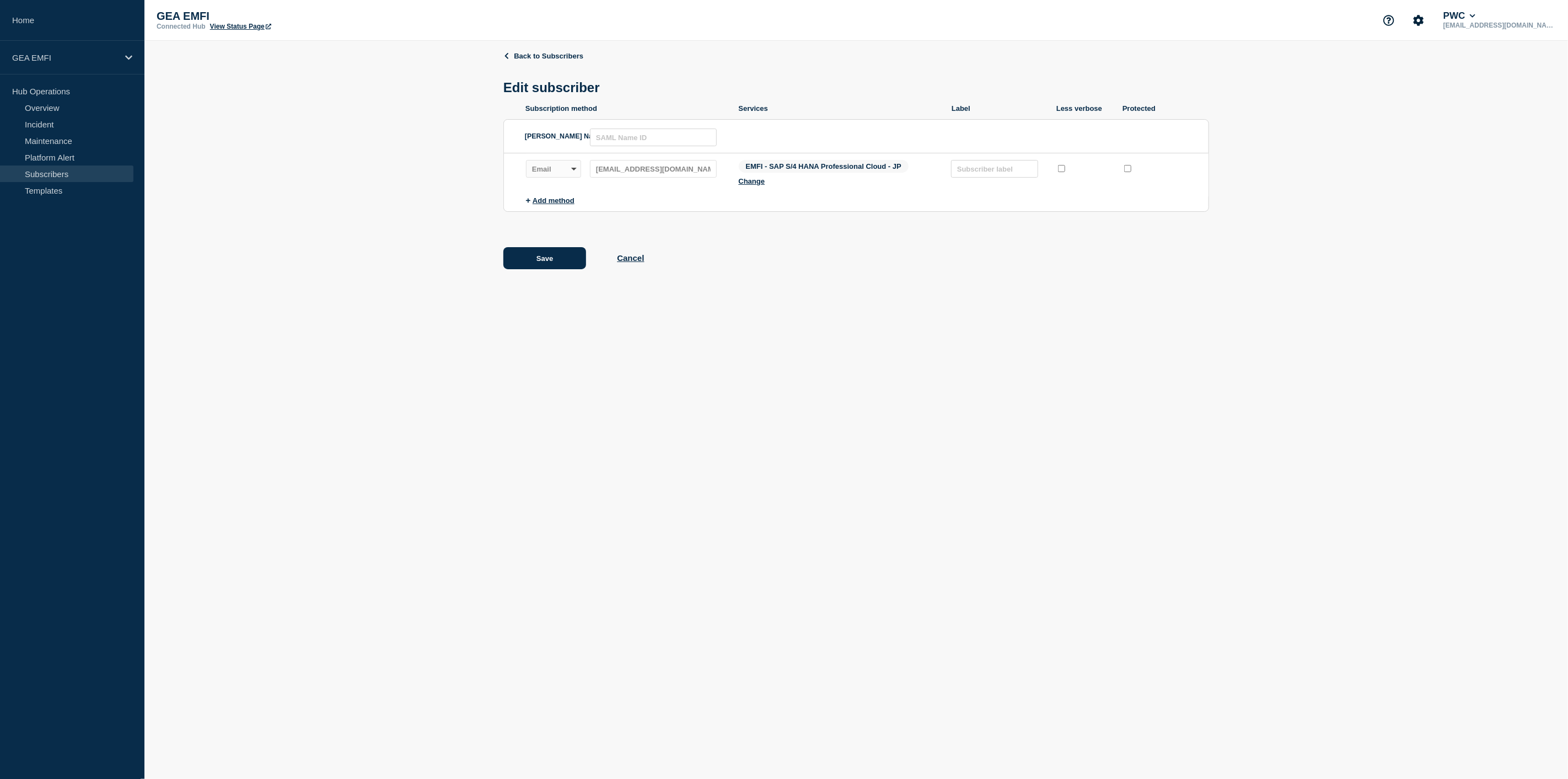
click at [709, 180] on div "Subscription method: Email SMS Webhook Slack Teams Address: dhanya.narayanan@au…" at bounding box center [627, 175] width 202 height 30
